Goal: Transaction & Acquisition: Purchase product/service

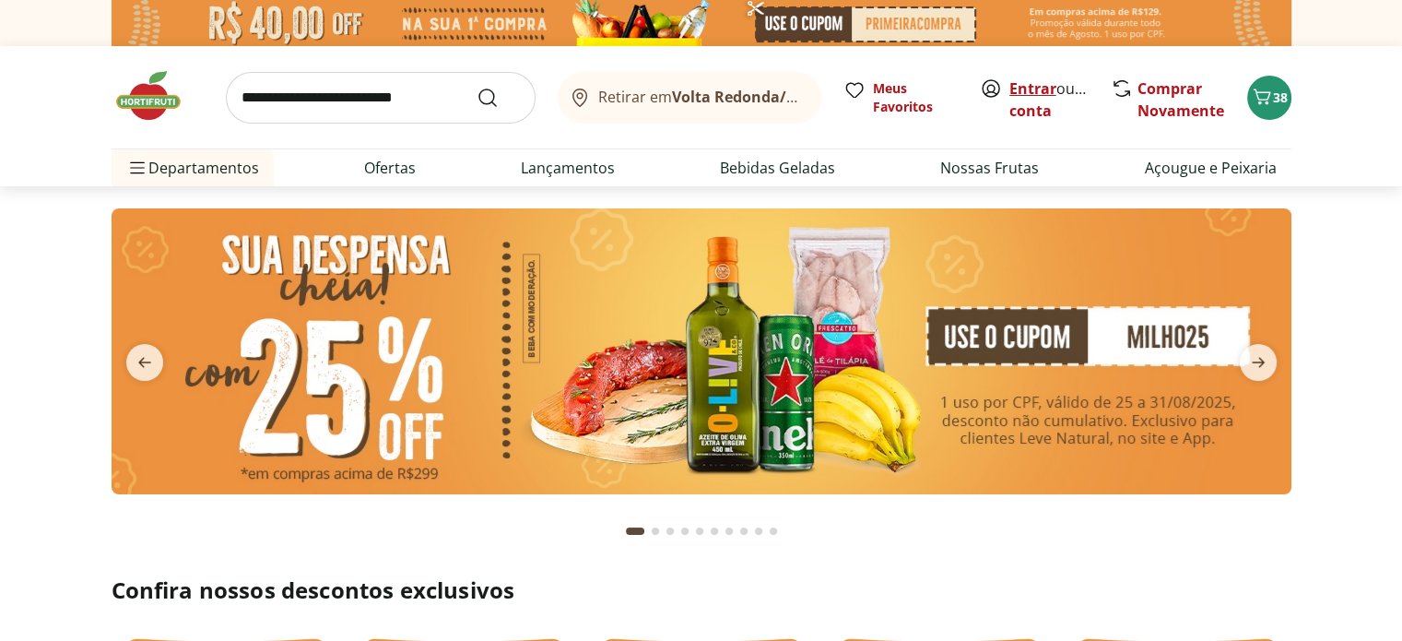
click at [1031, 83] on link "Entrar" at bounding box center [1032, 88] width 47 height 20
click at [1273, 103] on span "38" at bounding box center [1280, 97] width 15 height 18
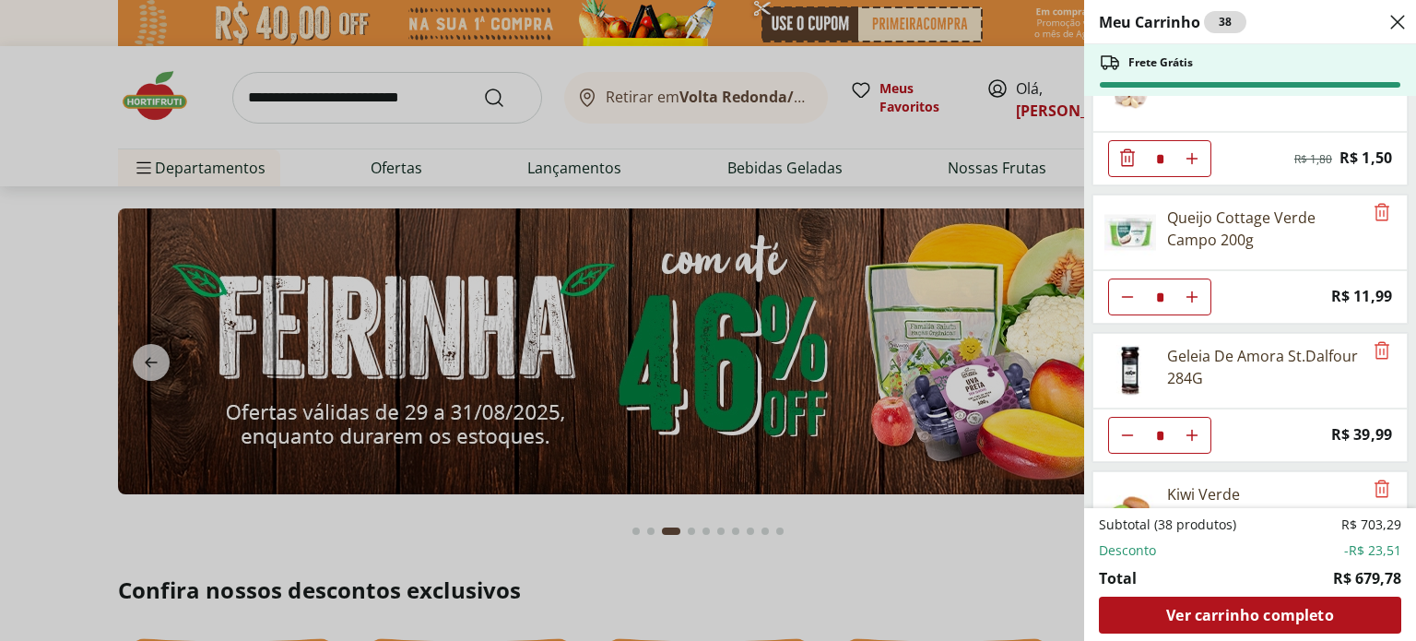
scroll to position [2475, 0]
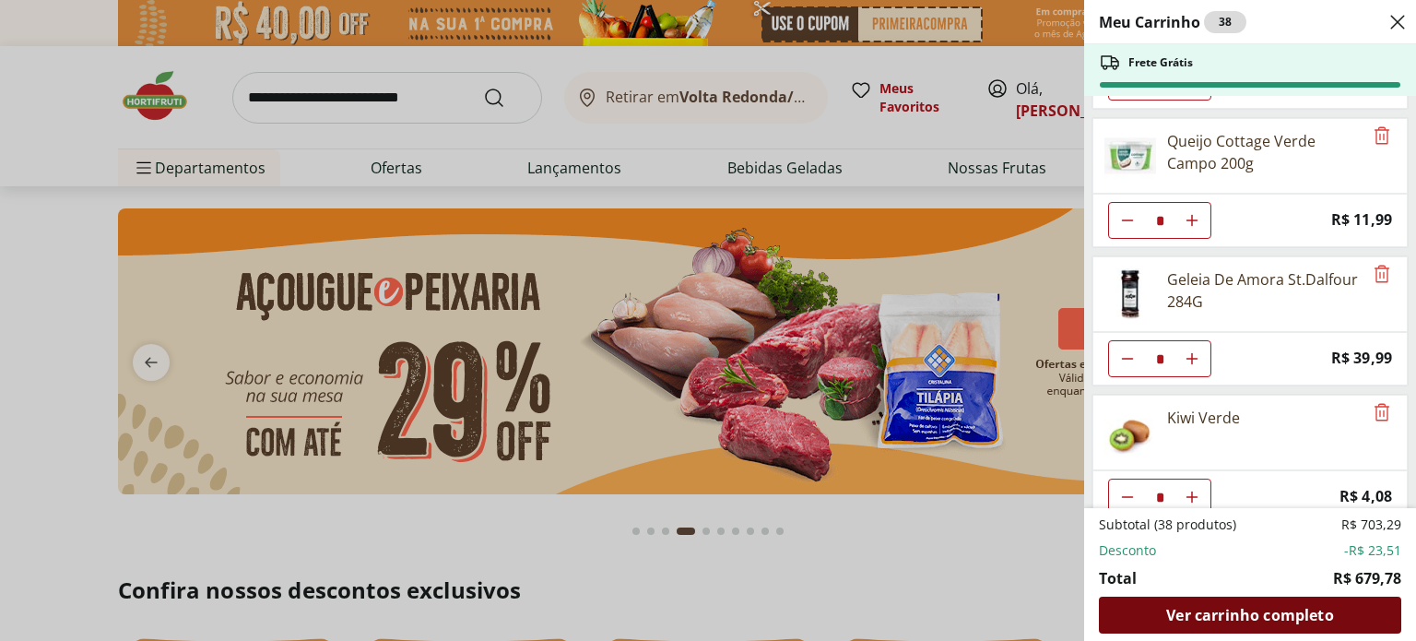
click at [1261, 608] on span "Ver carrinho completo" at bounding box center [1249, 614] width 167 height 15
